Goal: Obtain resource: Obtain resource

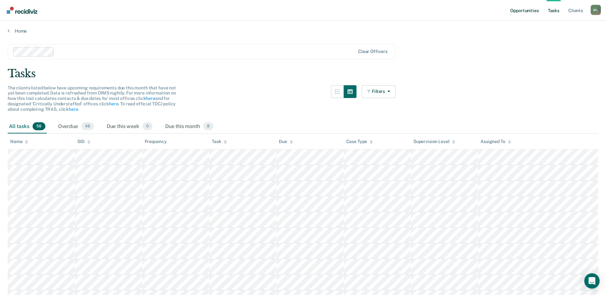
click at [515, 10] on link "Opportunities" at bounding box center [524, 10] width 31 height 20
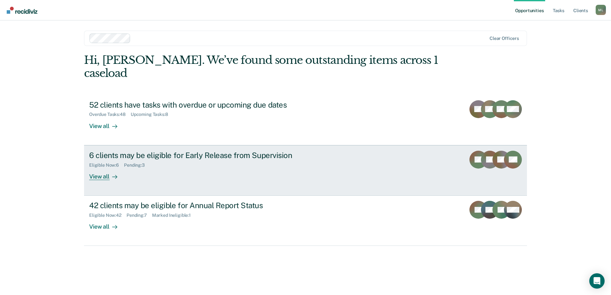
click at [183, 160] on div "Eligible Now : 6 Pending : 3" at bounding box center [201, 164] width 224 height 8
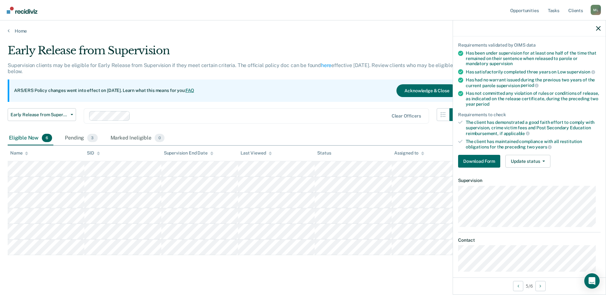
scroll to position [50, 0]
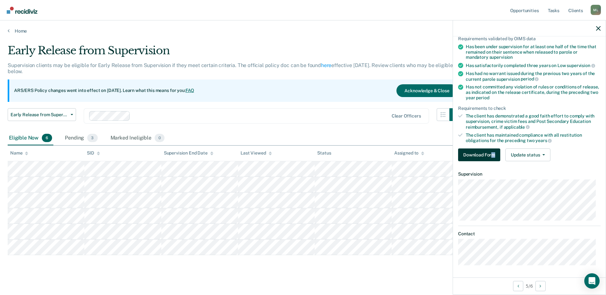
click at [493, 160] on div "Requirements validated by OIMS data Has been under supervision for at least one…" at bounding box center [529, 96] width 153 height 141
drag, startPoint x: 493, startPoint y: 160, endPoint x: 489, endPoint y: 156, distance: 5.9
click at [489, 156] on button "Download Form" at bounding box center [479, 155] width 42 height 13
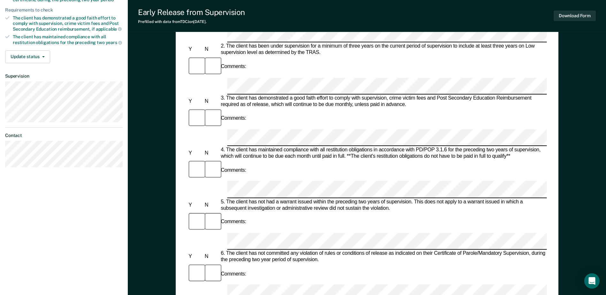
scroll to position [160, 0]
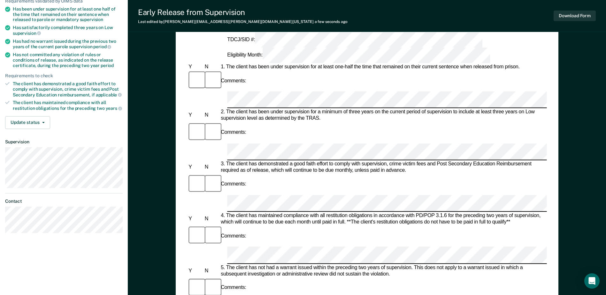
scroll to position [96, 0]
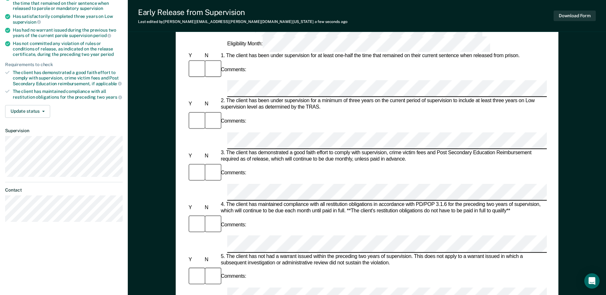
click at [547, 230] on div "Early Release from Supervision (ERS) Checklist, Recommendation, and Determinati…" at bounding box center [367, 206] width 383 height 499
click at [561, 211] on div "Early Release from Supervision (ERS) Checklist, Recommendation, and Determinati…" at bounding box center [367, 225] width 478 height 562
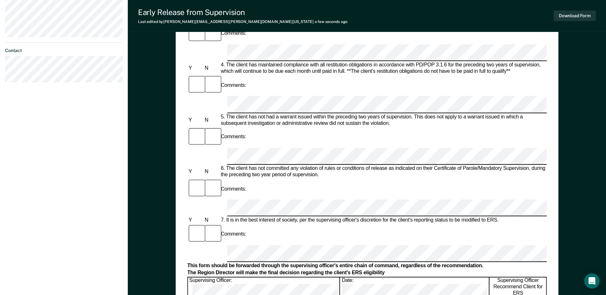
scroll to position [256, 0]
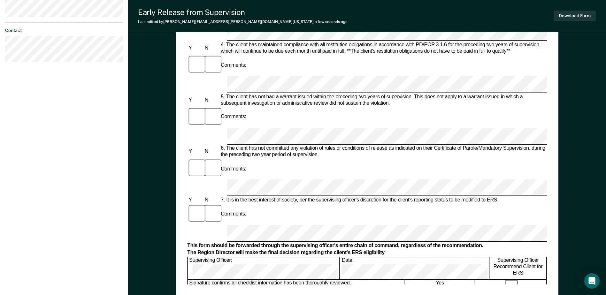
click at [556, 194] on div "Early Release from Supervision (ERS) Checklist, Recommendation, and Determinati…" at bounding box center [367, 46] width 383 height 499
click at [276, 287] on div "Early Release from Supervision (ERS) Checklist, Recommendation, and Determinati…" at bounding box center [367, 46] width 383 height 499
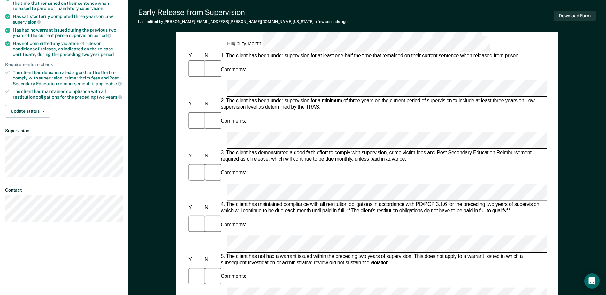
scroll to position [0, 0]
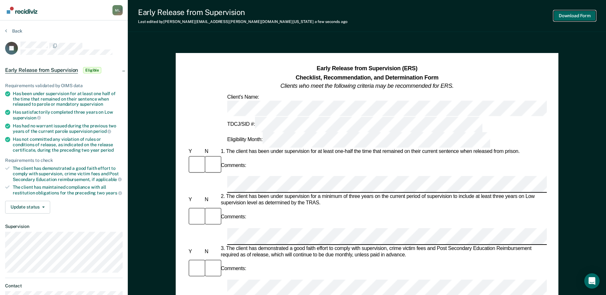
click at [574, 17] on button "Download Form" at bounding box center [575, 16] width 42 height 11
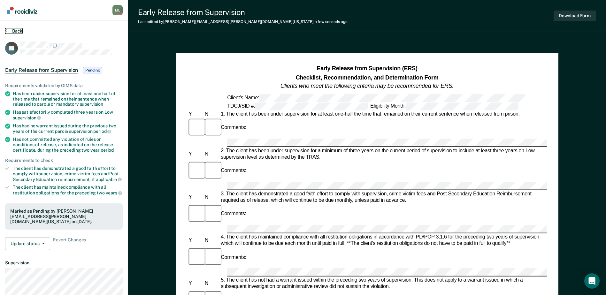
click at [13, 29] on button "Back" at bounding box center [13, 31] width 17 height 6
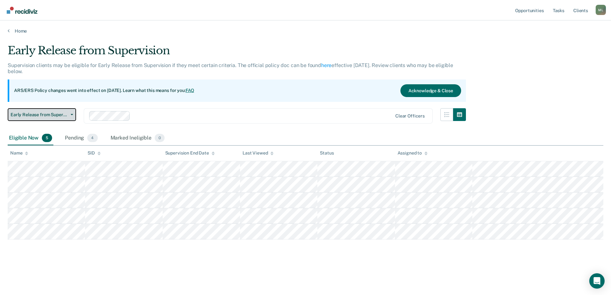
click at [49, 114] on span "Early Release from Supervision" at bounding box center [39, 114] width 57 height 5
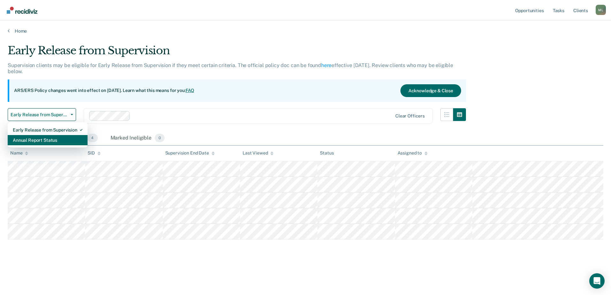
click at [46, 138] on div "Annual Report Status" at bounding box center [48, 140] width 70 height 10
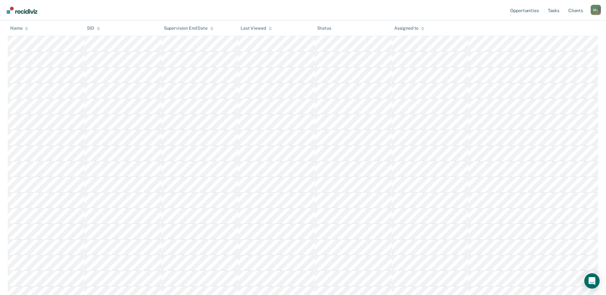
scroll to position [244, 0]
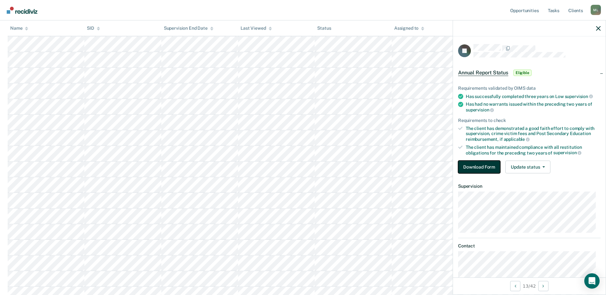
click at [481, 168] on button "Download Form" at bounding box center [479, 167] width 42 height 13
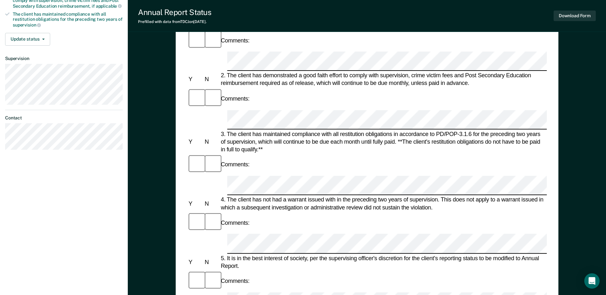
scroll to position [160, 0]
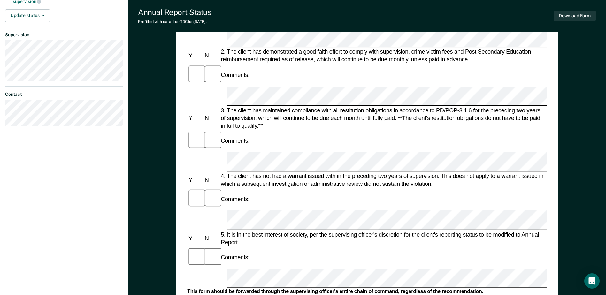
click at [514, 289] on div "This form should be forwarded through the supervising officer's entire chain of…" at bounding box center [366, 292] width 359 height 7
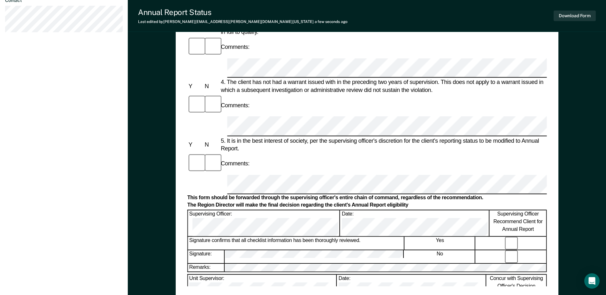
scroll to position [256, 0]
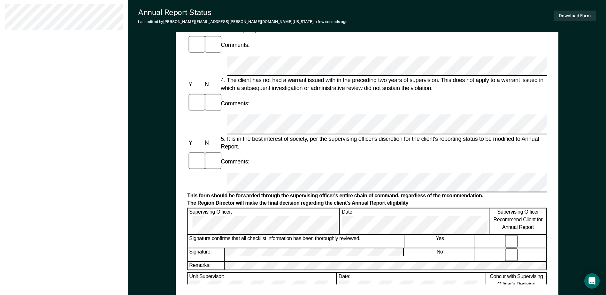
click at [336, 285] on div "Annual Reporting Checklist, Recommendation, and Determination Form Clients who …" at bounding box center [367, 46] width 383 height 499
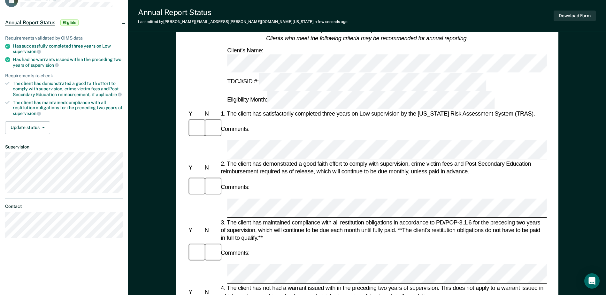
scroll to position [0, 0]
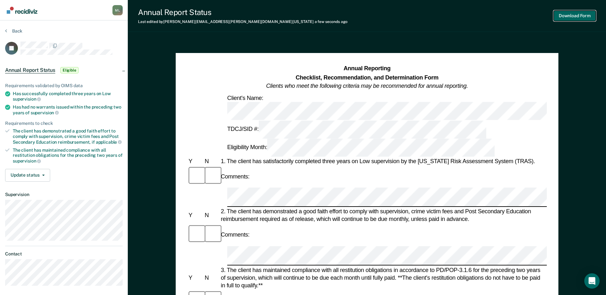
click at [573, 15] on button "Download Form" at bounding box center [575, 16] width 42 height 11
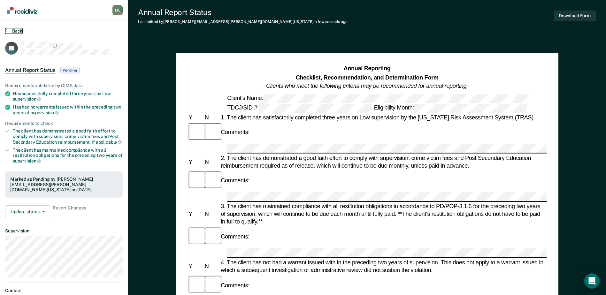
click at [10, 33] on button "Back" at bounding box center [13, 31] width 17 height 6
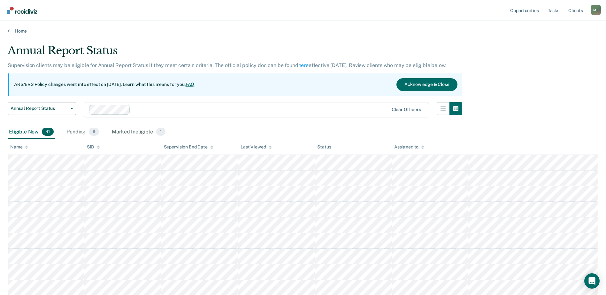
scroll to position [244, 0]
